Goal: Task Accomplishment & Management: Use online tool/utility

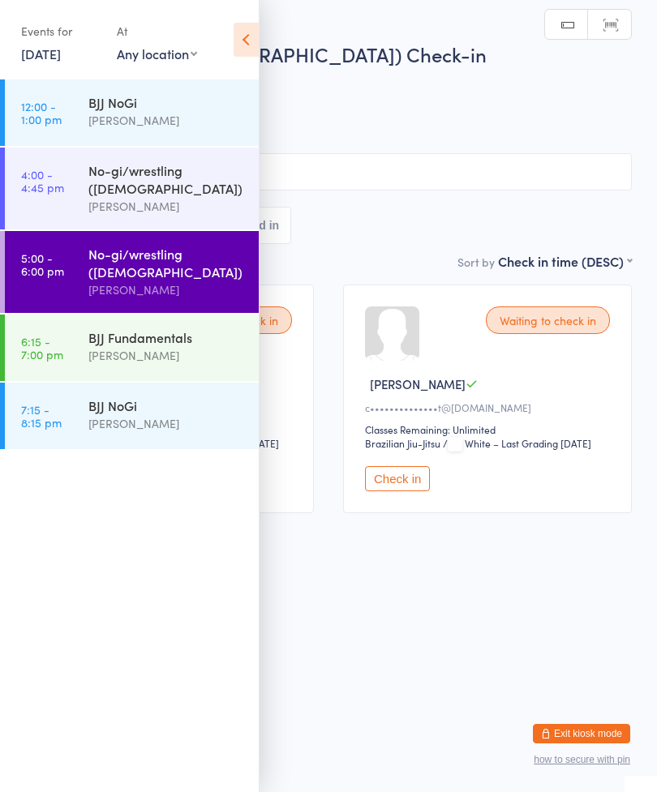
click at [256, 20] on div "Events for [DATE] [DATE] [DATE] Sun Mon Tue Wed Thu Fri Sat 31 27 28 29 30 31 0…" at bounding box center [129, 41] width 259 height 82
click at [238, 30] on icon at bounding box center [245, 40] width 25 height 34
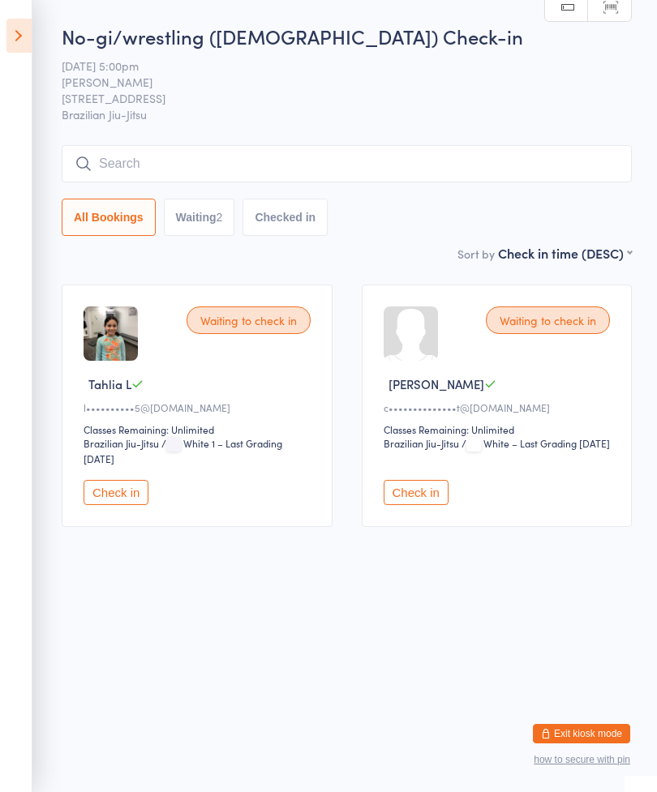
click at [119, 505] on button "Check in" at bounding box center [115, 492] width 65 height 25
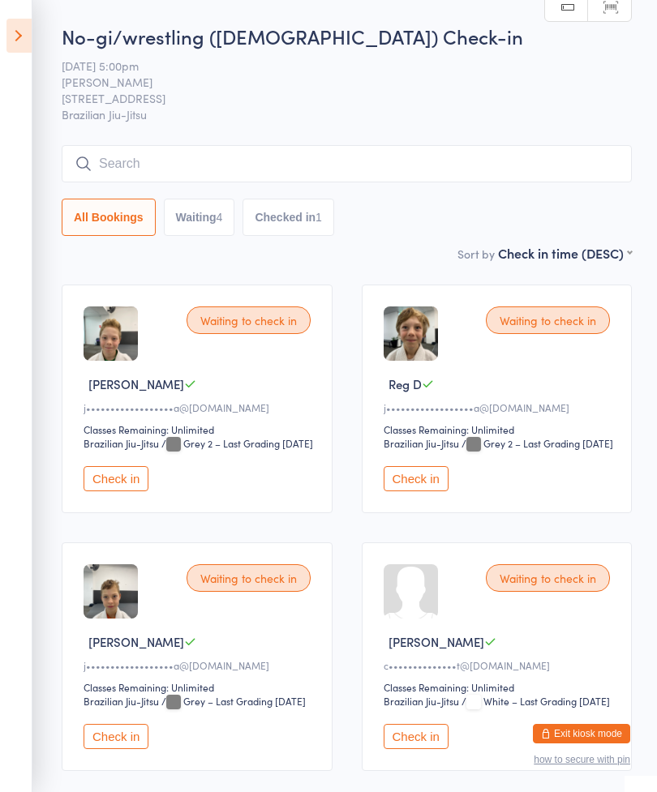
click at [449, 165] on input "search" at bounding box center [347, 163] width 570 height 37
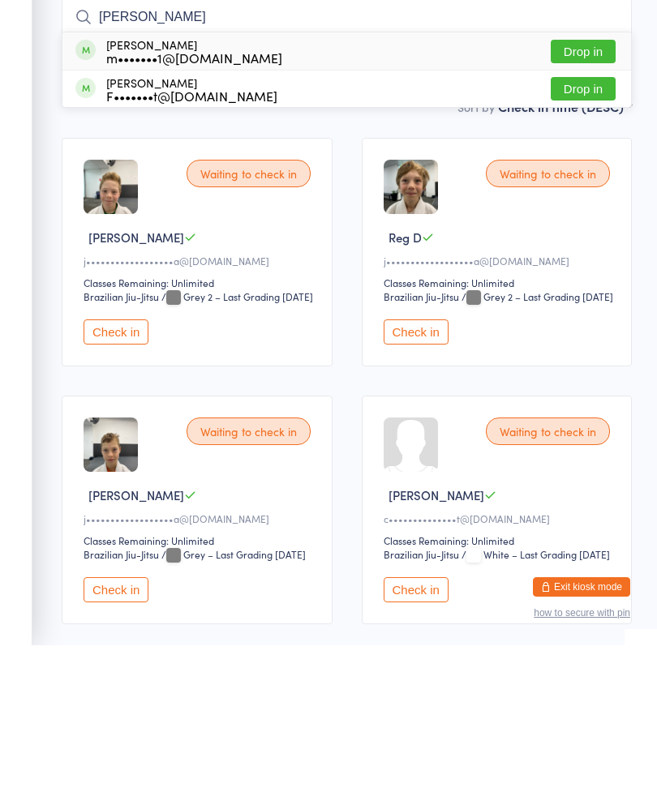
type input "[PERSON_NAME]"
click at [589, 179] on div "[PERSON_NAME] m•••••••1@[DOMAIN_NAME] Drop in" at bounding box center [346, 197] width 568 height 37
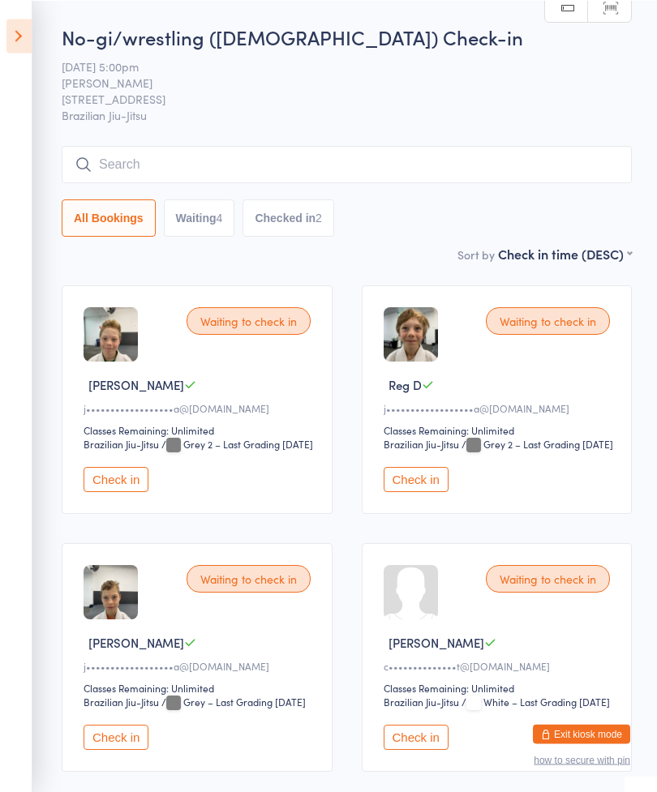
click at [439, 162] on input "search" at bounding box center [347, 163] width 570 height 37
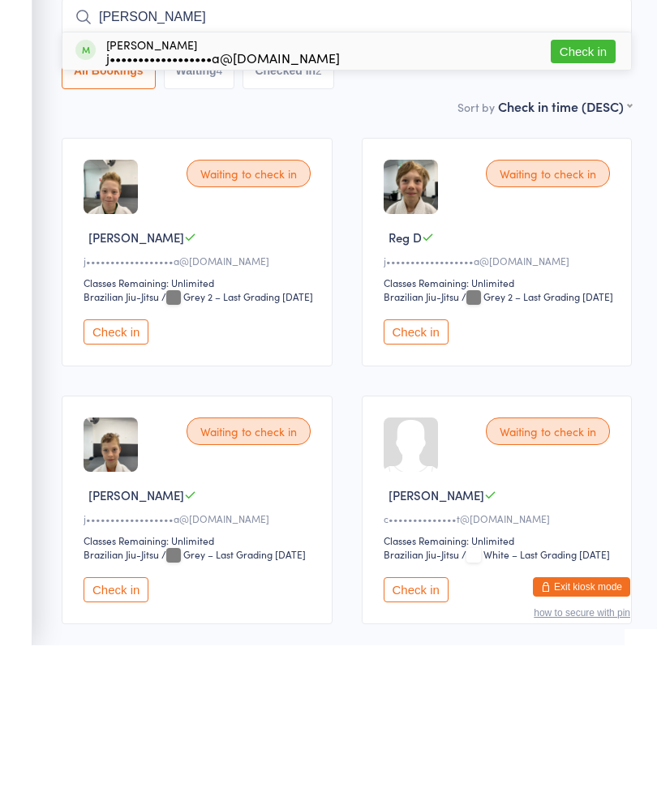
type input "[PERSON_NAME]"
click at [584, 186] on button "Check in" at bounding box center [582, 198] width 65 height 24
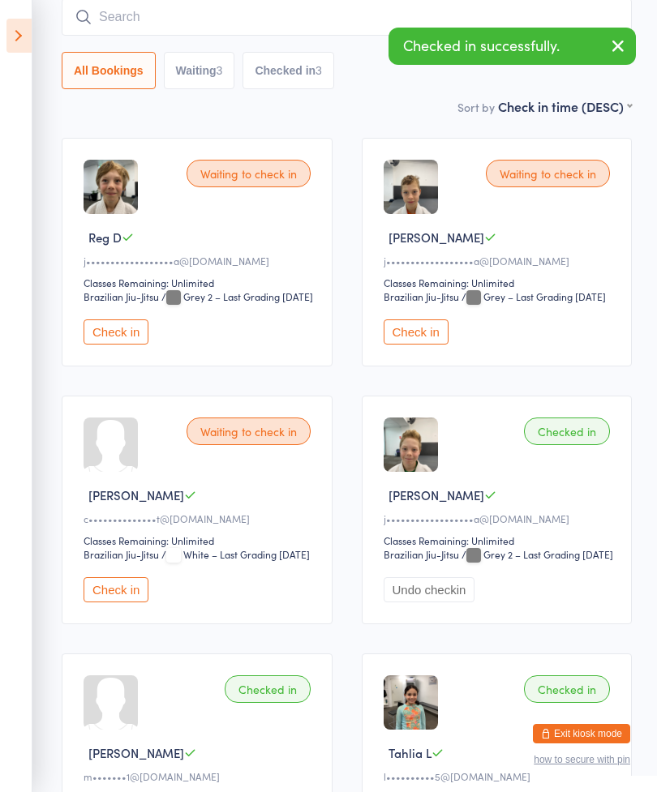
click at [109, 33] on input "search" at bounding box center [347, 16] width 570 height 37
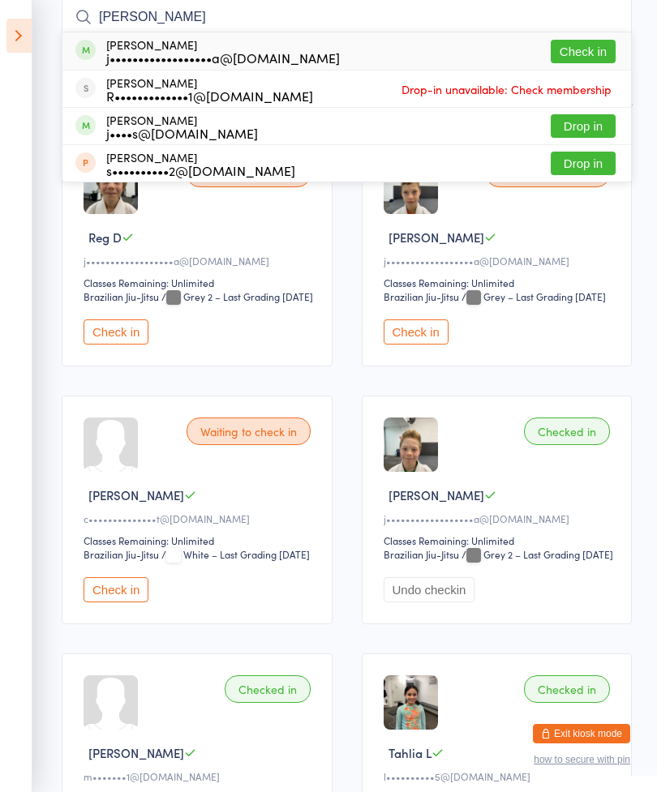
type input "[PERSON_NAME]"
click at [131, 47] on div "[PERSON_NAME] j••••••••••••••••••a@[DOMAIN_NAME]" at bounding box center [222, 51] width 233 height 26
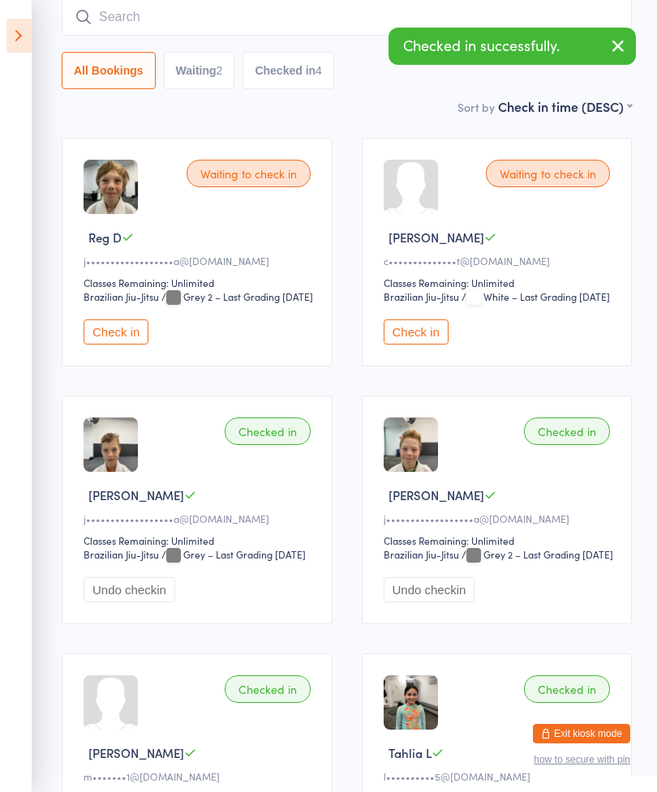
click at [118, 345] on button "Check in" at bounding box center [115, 331] width 65 height 25
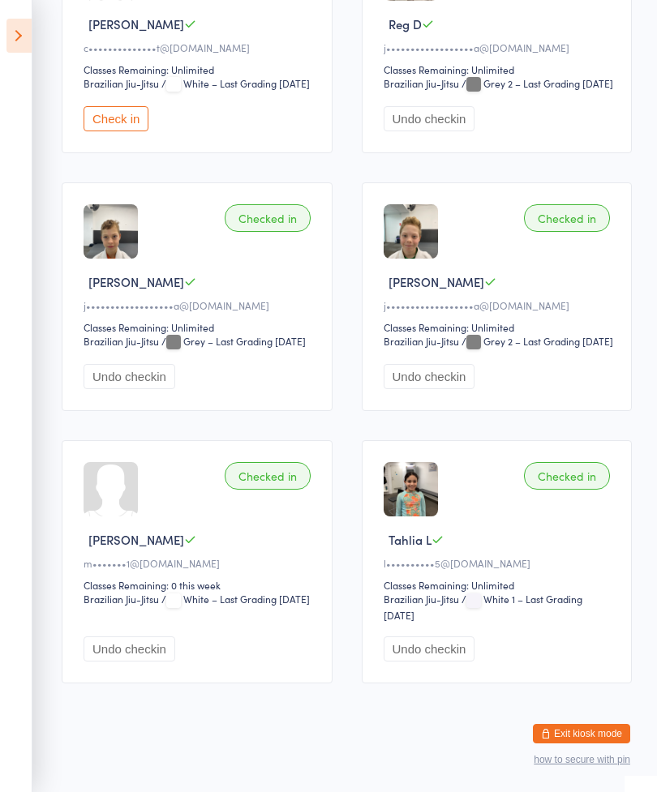
scroll to position [372, 0]
